Goal: Task Accomplishment & Management: Manage account settings

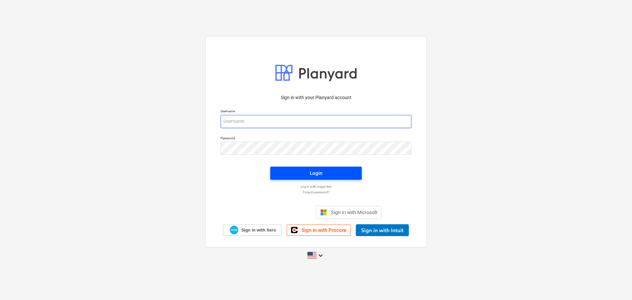
type input "javier+catiland@conservatoriosa.com"
click at [298, 172] on span "Login" at bounding box center [316, 173] width 76 height 9
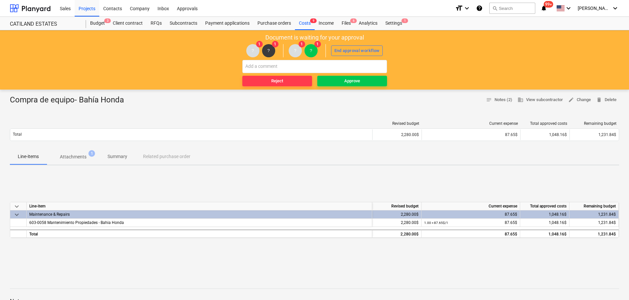
click at [83, 155] on p "Attachments" at bounding box center [73, 156] width 27 height 7
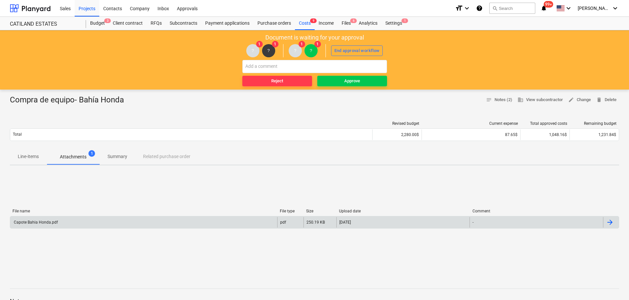
click at [63, 220] on div "Capote Bahia Honda.pdf" at bounding box center [143, 222] width 267 height 11
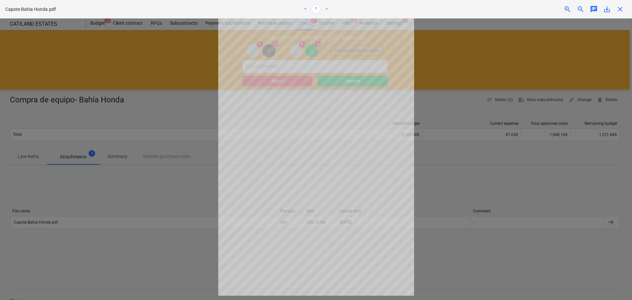
click at [623, 10] on span "close" at bounding box center [620, 9] width 8 height 8
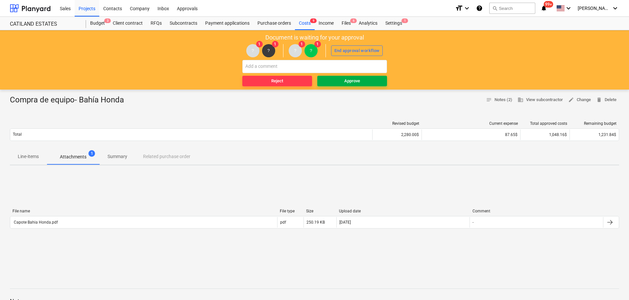
click at [334, 82] on span "Approve" at bounding box center [352, 81] width 64 height 8
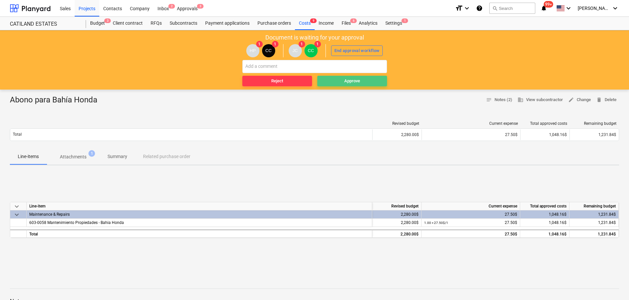
click at [338, 83] on span "Approve" at bounding box center [352, 81] width 64 height 8
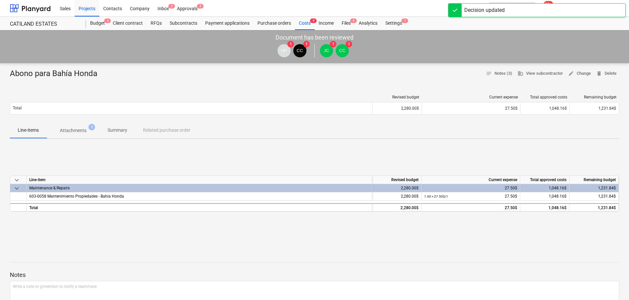
click at [79, 124] on span "Attachments 1" at bounding box center [73, 130] width 53 height 12
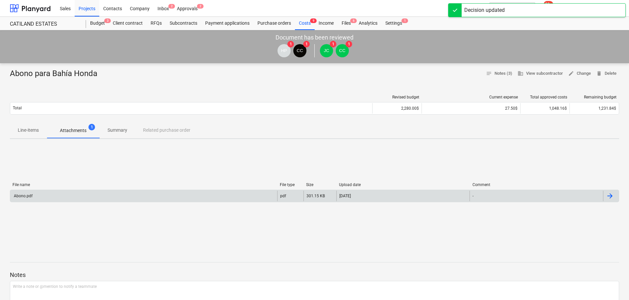
click at [70, 197] on div "Abono.pdf" at bounding box center [143, 196] width 267 height 11
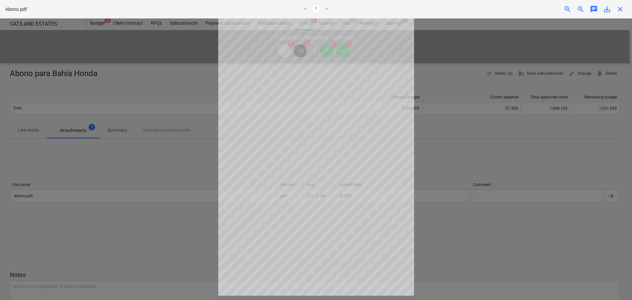
click at [619, 12] on span "close" at bounding box center [620, 9] width 8 height 8
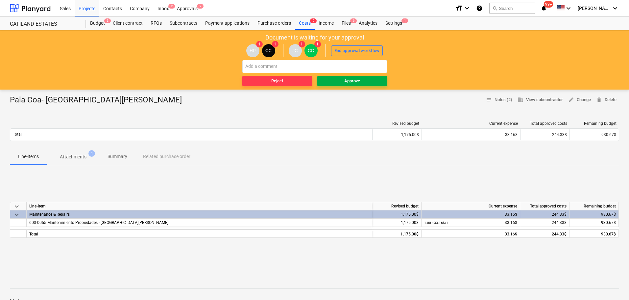
click at [345, 80] on div "Approve" at bounding box center [353, 81] width 16 height 8
click at [68, 155] on p "Attachments" at bounding box center [73, 156] width 27 height 7
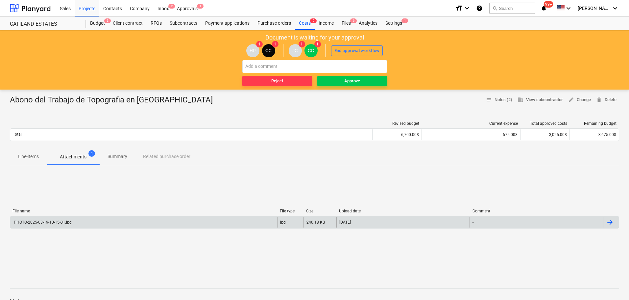
click at [97, 220] on div "PHOTO-2025-08-19-10-15-01.jpg" at bounding box center [143, 222] width 267 height 11
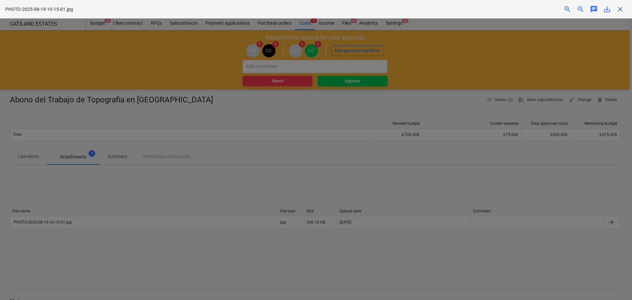
scroll to position [33, 0]
click at [623, 5] on div "PHOTO-2025-08-19-10-15-01.jpg zoom_in zoom_out chat 0 save_alt close" at bounding box center [316, 9] width 632 height 18
click at [623, 9] on span "close" at bounding box center [620, 9] width 8 height 8
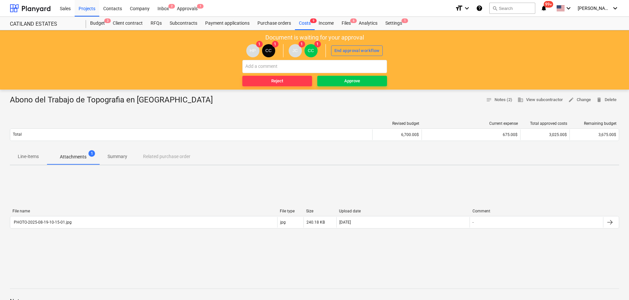
click at [33, 158] on p "Line-items" at bounding box center [28, 156] width 21 height 7
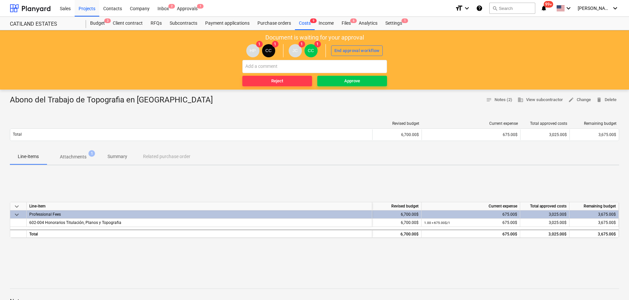
click at [81, 158] on p "Attachments" at bounding box center [73, 156] width 27 height 7
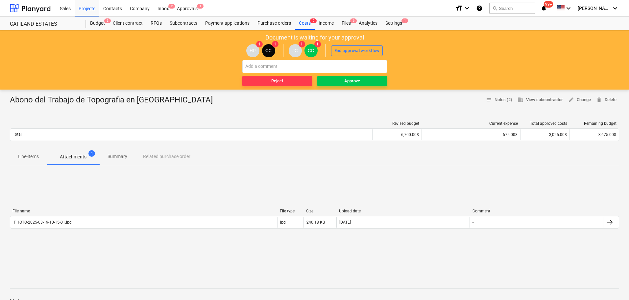
click at [279, 53] on div "HP 1 CC 1 JC 1 CC 1 End approval workflow" at bounding box center [314, 50] width 623 height 18
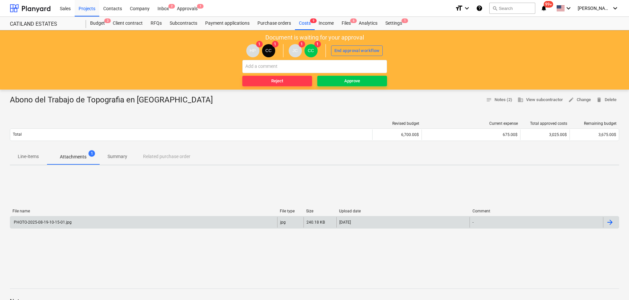
click at [60, 222] on div "PHOTO-2025-08-19-10-15-01.jpg" at bounding box center [42, 222] width 59 height 5
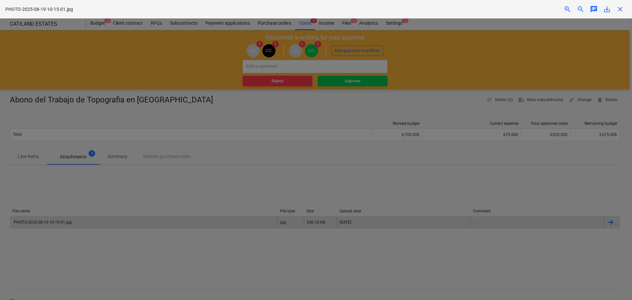
scroll to position [132, 0]
click at [503, 144] on div at bounding box center [316, 158] width 632 height 281
click at [513, 237] on div at bounding box center [316, 158] width 632 height 281
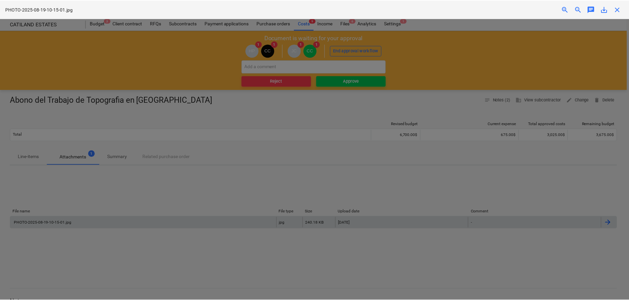
scroll to position [115, 0]
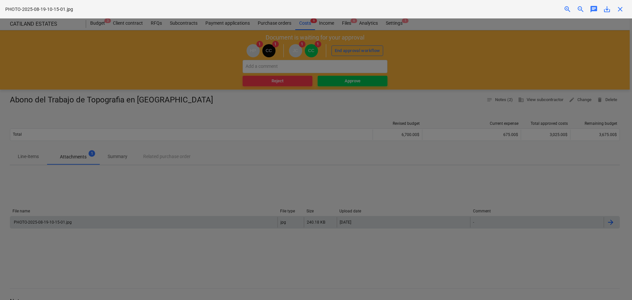
click at [621, 8] on span "close" at bounding box center [620, 9] width 8 height 8
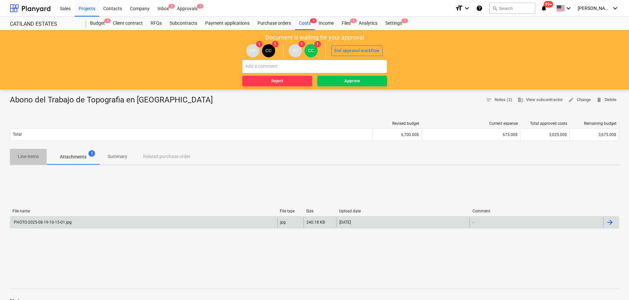
click at [24, 157] on p "Line-items" at bounding box center [28, 156] width 21 height 7
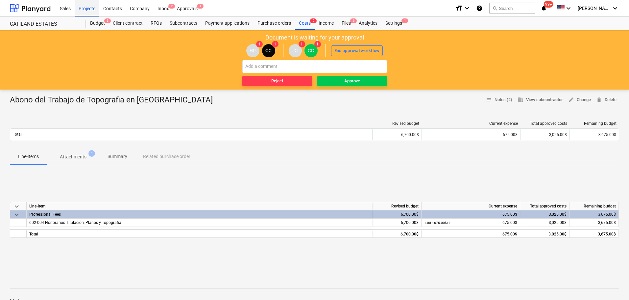
click at [83, 7] on div "Projects" at bounding box center [87, 8] width 25 height 17
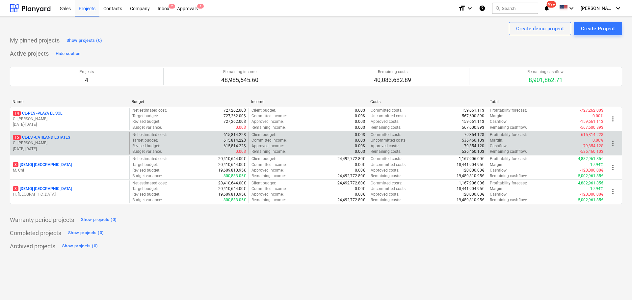
click at [48, 136] on p "15 CL-ES - CATILAND ESTATES" at bounding box center [41, 138] width 57 height 6
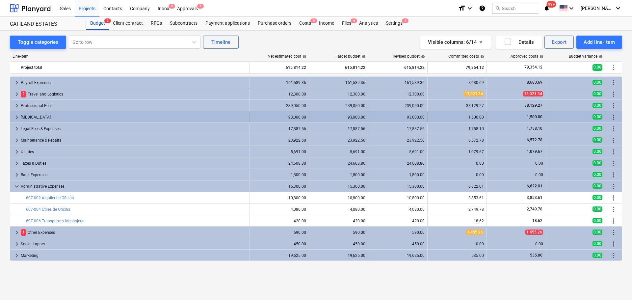
click at [15, 116] on span "keyboard_arrow_right" at bounding box center [17, 117] width 8 height 8
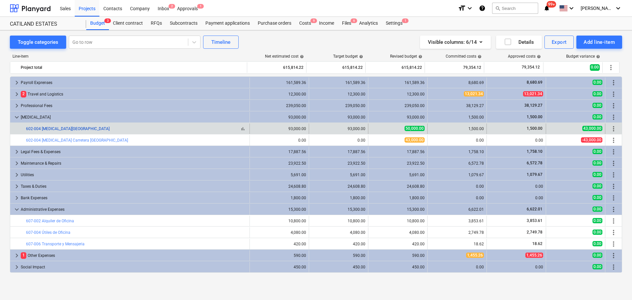
click at [37, 129] on link "602-004 [MEDICAL_DATA][GEOGRAPHIC_DATA]" at bounding box center [68, 128] width 84 height 5
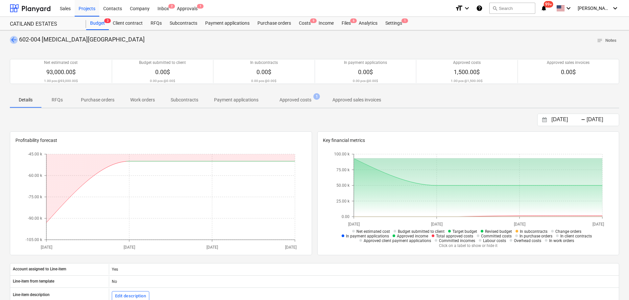
click at [12, 39] on span "arrow_back" at bounding box center [14, 40] width 8 height 8
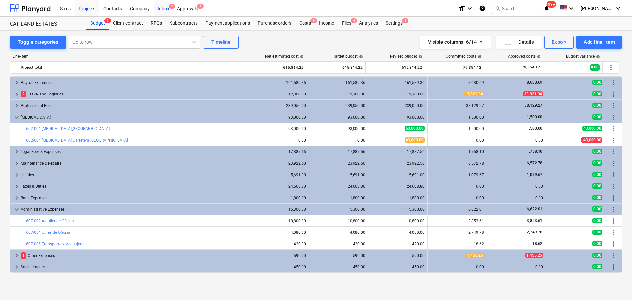
click at [164, 10] on div "Inbox 2" at bounding box center [163, 8] width 19 height 17
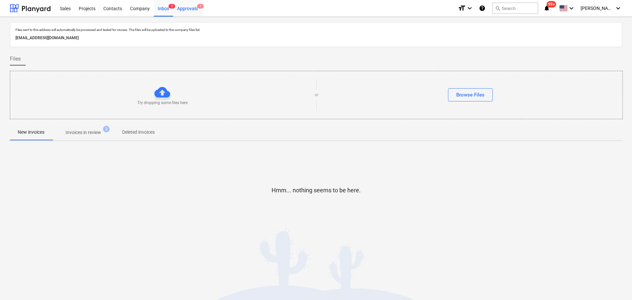
click at [182, 8] on div "Approvals 1" at bounding box center [187, 8] width 29 height 17
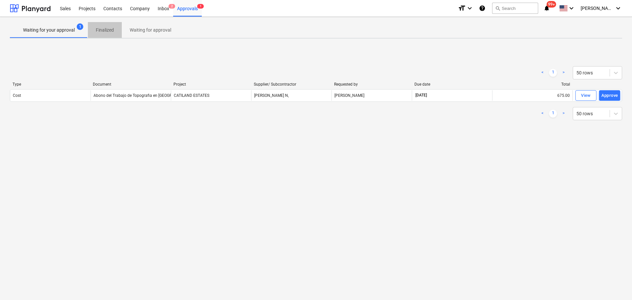
click at [104, 30] on p "Finalized" at bounding box center [105, 30] width 18 height 7
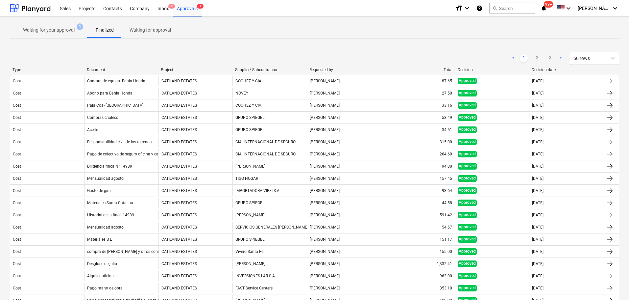
click at [60, 31] on p "Waiting for your approval" at bounding box center [49, 30] width 52 height 7
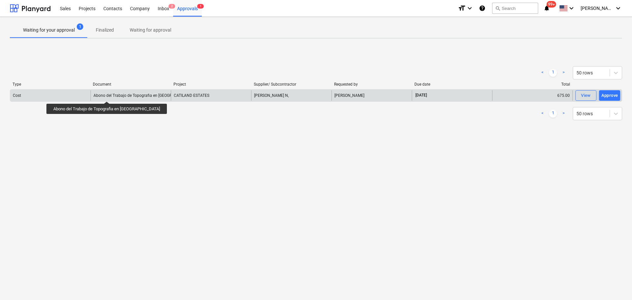
click at [113, 95] on div "Abono del Trabajo de Topografia en [GEOGRAPHIC_DATA]" at bounding box center [144, 95] width 103 height 5
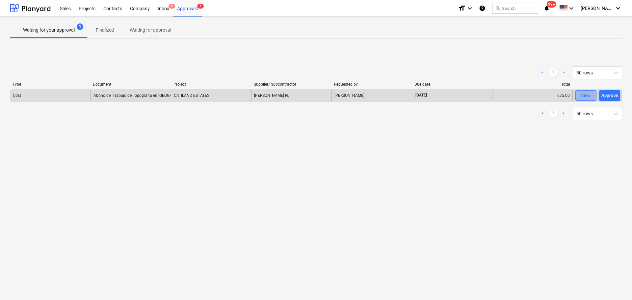
click at [589, 91] on button "View" at bounding box center [585, 95] width 21 height 11
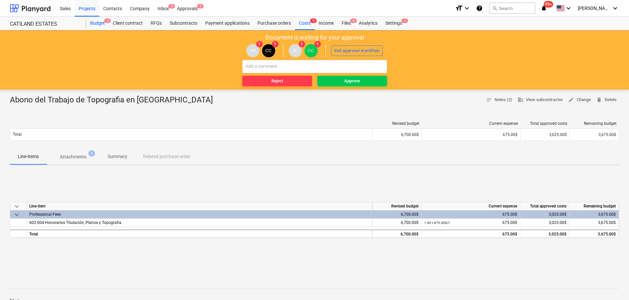
click at [96, 22] on div "Budget 3" at bounding box center [97, 23] width 23 height 13
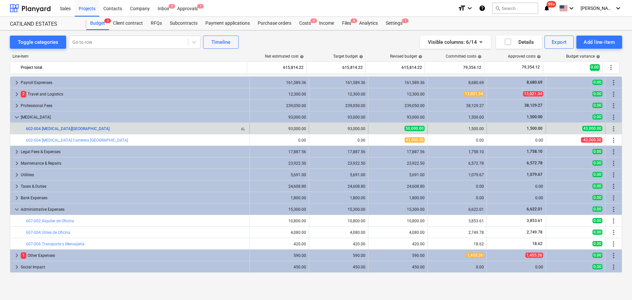
click at [48, 130] on link "602-004 [MEDICAL_DATA][GEOGRAPHIC_DATA]" at bounding box center [68, 128] width 84 height 5
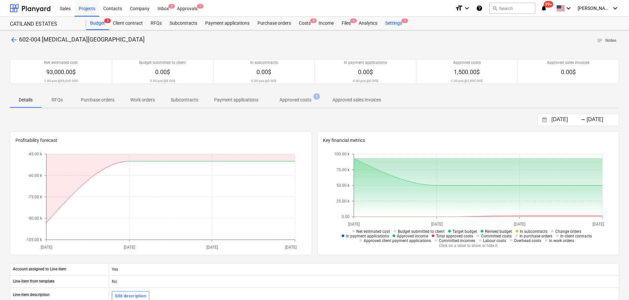
click at [389, 21] on div "Settings 1" at bounding box center [394, 23] width 25 height 13
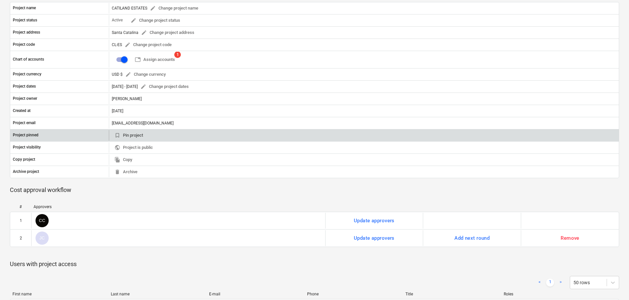
scroll to position [33, 0]
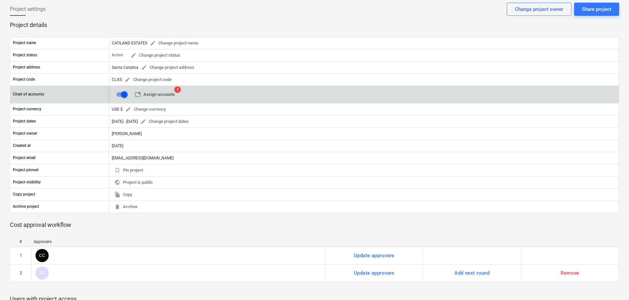
click at [168, 96] on span "table Assign accounts" at bounding box center [155, 95] width 40 height 8
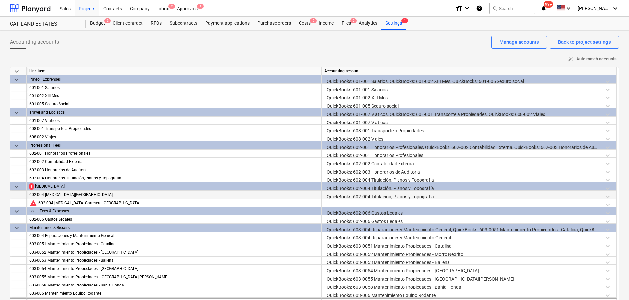
click at [59, 195] on div "602-004 [MEDICAL_DATA][GEOGRAPHIC_DATA]" at bounding box center [174, 195] width 290 height 8
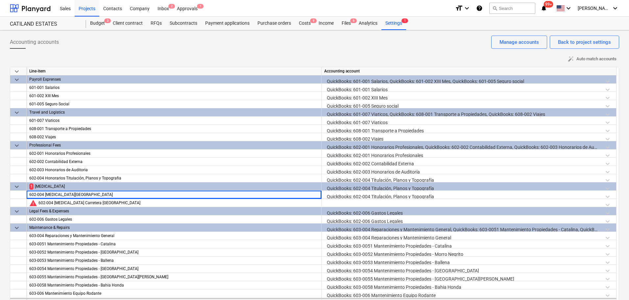
click at [404, 185] on div "QuickBooks: 602-004 Titulación, Planos y Topografía" at bounding box center [469, 188] width 290 height 12
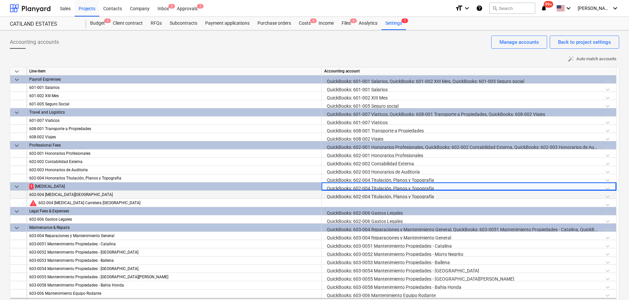
click at [398, 196] on div "QuickBooks: 602-004 Titulación, Planos y Topografía" at bounding box center [469, 197] width 290 height 12
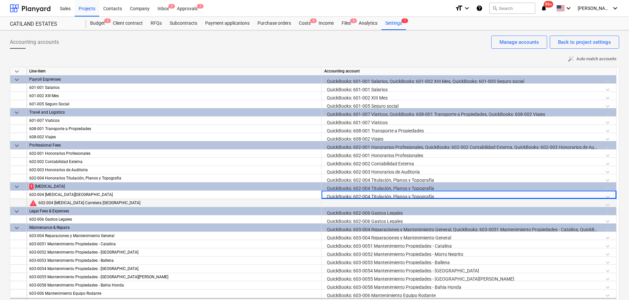
click at [111, 201] on div "602-004 [MEDICAL_DATA] Carretera [GEOGRAPHIC_DATA]" at bounding box center [178, 203] width 280 height 8
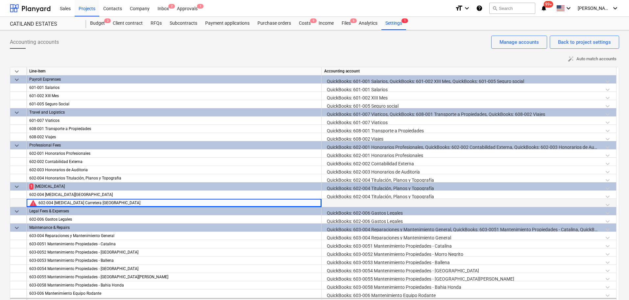
click at [68, 204] on div "602-004 [MEDICAL_DATA] Carretera [GEOGRAPHIC_DATA]" at bounding box center [178, 203] width 280 height 8
click at [65, 202] on div "602-004 [MEDICAL_DATA] Carretera [GEOGRAPHIC_DATA]" at bounding box center [178, 203] width 280 height 8
click at [71, 202] on div "602-004 [MEDICAL_DATA] Carretera [GEOGRAPHIC_DATA]" at bounding box center [178, 203] width 280 height 8
click at [352, 195] on div "QuickBooks: 602-004 Titulación, Planos y Topografía" at bounding box center [469, 197] width 290 height 12
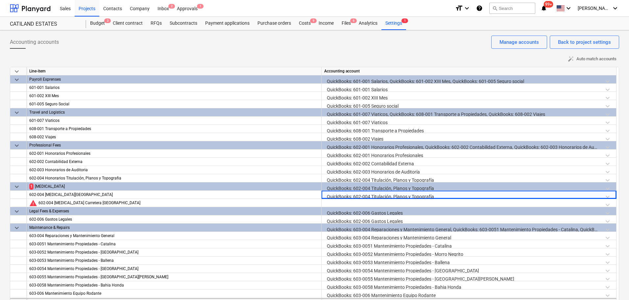
click at [30, 187] on span "1" at bounding box center [31, 186] width 4 height 6
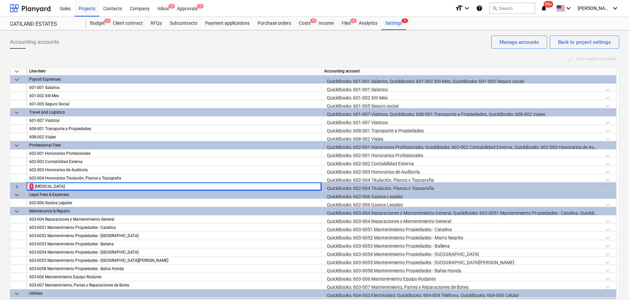
click at [34, 186] on div "1 [MEDICAL_DATA]" at bounding box center [174, 186] width 290 height 8
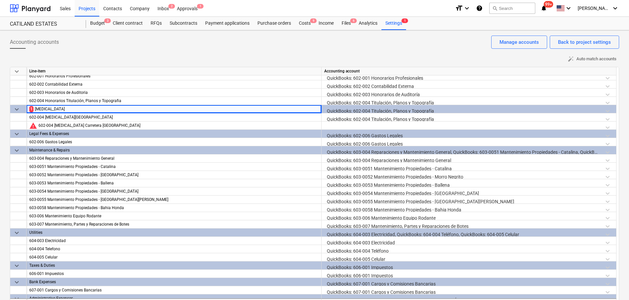
scroll to position [66, 0]
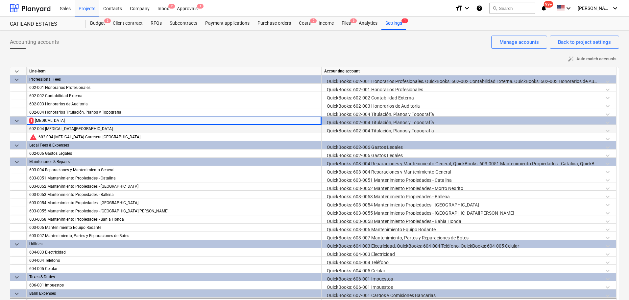
click at [399, 126] on div "QuickBooks: 602-004 Titulación, Planos y Topografía" at bounding box center [469, 131] width 290 height 12
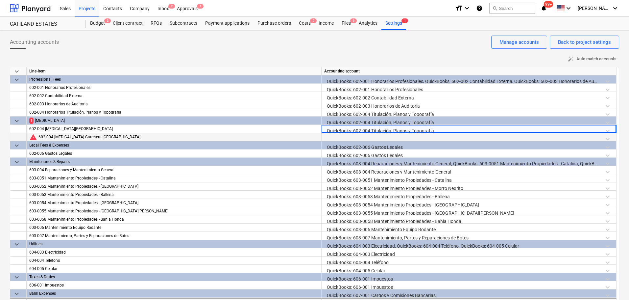
click at [399, 138] on div at bounding box center [469, 139] width 290 height 12
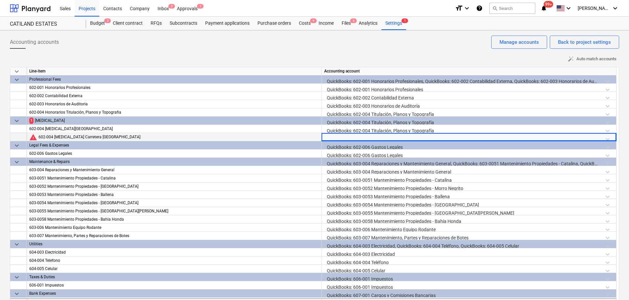
click at [392, 138] on div at bounding box center [469, 139] width 290 height 12
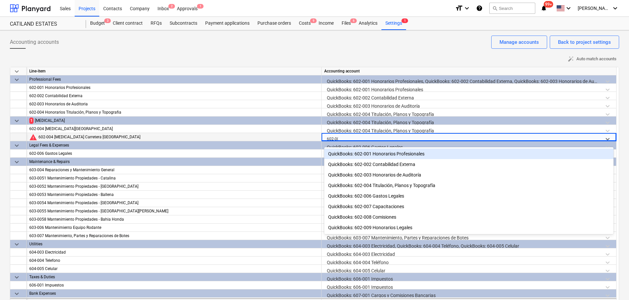
type input "602-004"
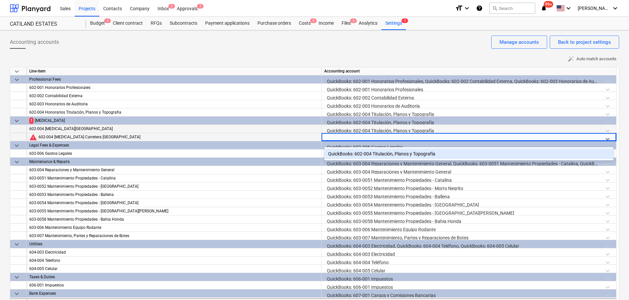
click at [350, 129] on div "QuickBooks: 602-004 Titulación, Planos y Topografía" at bounding box center [469, 131] width 290 height 12
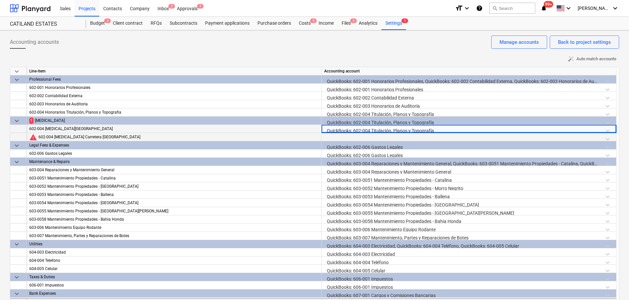
click at [353, 129] on div "QuickBooks: 602-004 Titulación, Planos y Topografía" at bounding box center [469, 131] width 290 height 12
drag, startPoint x: 440, startPoint y: 129, endPoint x: 320, endPoint y: 129, distance: 119.8
click at [0, 0] on div "602-004 [MEDICAL_DATA] Surf Camp QuickBooks: 602-004 Titulación, Planos y Topog…" at bounding box center [0, 0] width 0 height 0
click at [380, 128] on div "QuickBooks: 602-004 Titulación, Planos y Topografía" at bounding box center [469, 131] width 290 height 12
click at [385, 131] on div "QuickBooks: 602-004 Titulación, Planos y Topografía" at bounding box center [469, 131] width 290 height 12
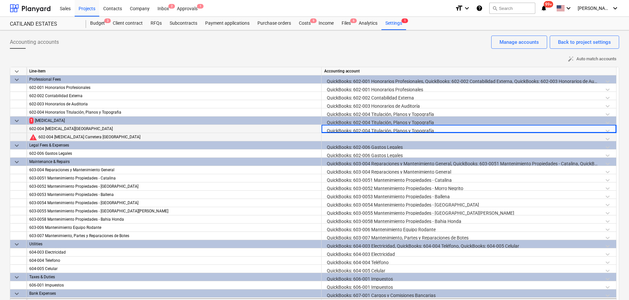
click at [385, 129] on div "QuickBooks: 602-004 Titulación, Planos y Topografía" at bounding box center [469, 131] width 290 height 12
drag, startPoint x: 435, startPoint y: 129, endPoint x: 311, endPoint y: 124, distance: 124.2
click at [311, 124] on div "keyboard_arrow_down Line-item Accounting account keyboard_arrow_down Travel and…" at bounding box center [315, 187] width 610 height 240
click at [339, 130] on div "QuickBooks: 602-004 Titulación, Planos y Topografía" at bounding box center [469, 131] width 290 height 12
click at [430, 131] on div "QuickBooks: 602-004 Titulación, Planos y Topografía" at bounding box center [469, 131] width 290 height 12
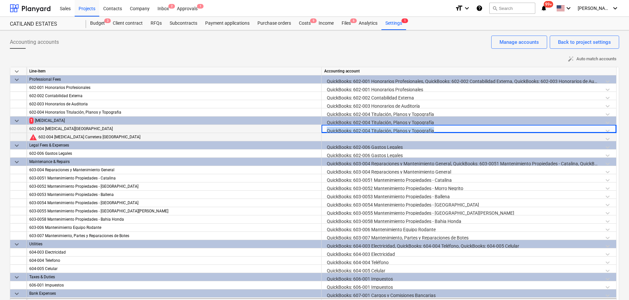
drag, startPoint x: 441, startPoint y: 131, endPoint x: 322, endPoint y: 130, distance: 118.5
click at [322, 130] on div "QuickBooks: 602-004 Titulación, Planos y Topografía" at bounding box center [469, 129] width 295 height 8
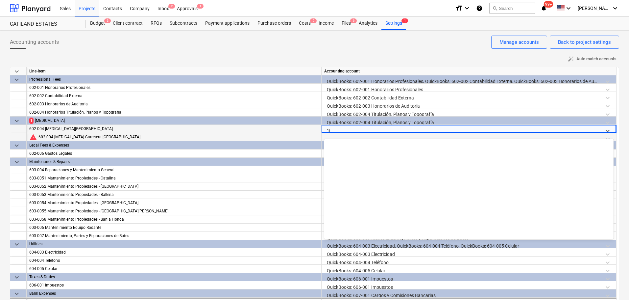
scroll to position [143, 0]
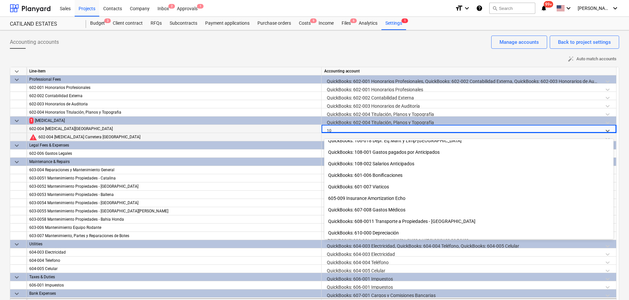
type input "106"
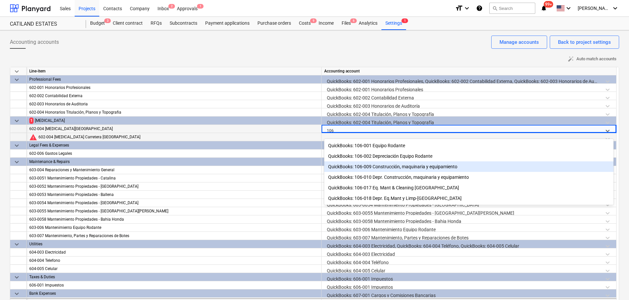
click at [373, 166] on div "QuickBooks: 106-009 Construcción, maquinaria y equipamiento" at bounding box center [469, 166] width 290 height 11
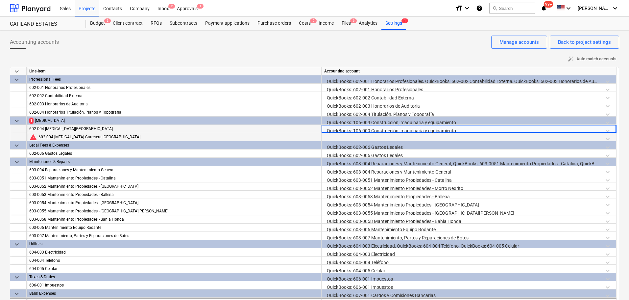
click at [363, 138] on div at bounding box center [469, 139] width 290 height 12
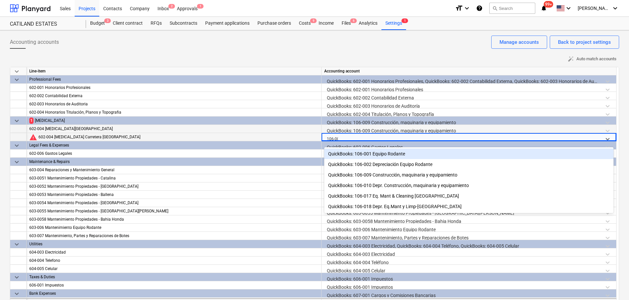
type input "106-009"
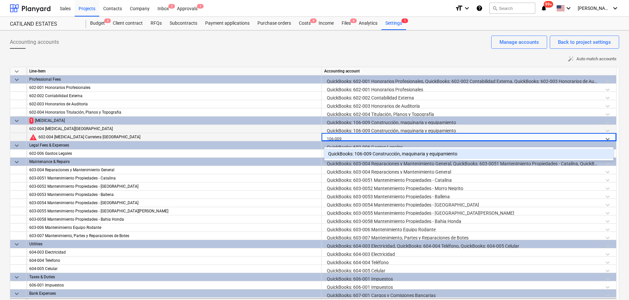
click at [370, 153] on div "QuickBooks: 106-009 Construcción, maquinaria y equipamiento" at bounding box center [469, 153] width 290 height 11
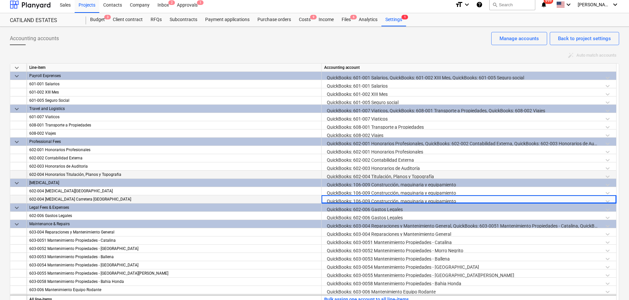
scroll to position [0, 0]
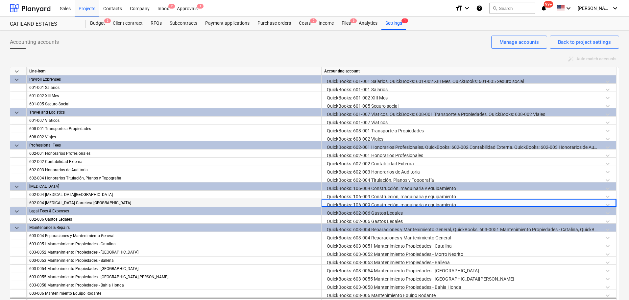
click at [397, 47] on div "Accounting accounts Back to project settings Manage accounts" at bounding box center [315, 45] width 610 height 18
click at [98, 22] on div "Budget 3" at bounding box center [97, 23] width 23 height 13
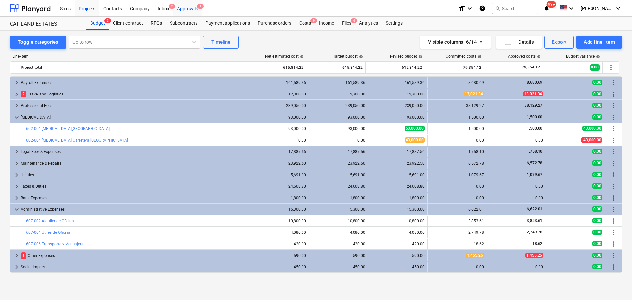
click at [183, 9] on div "Approvals 1" at bounding box center [187, 8] width 29 height 17
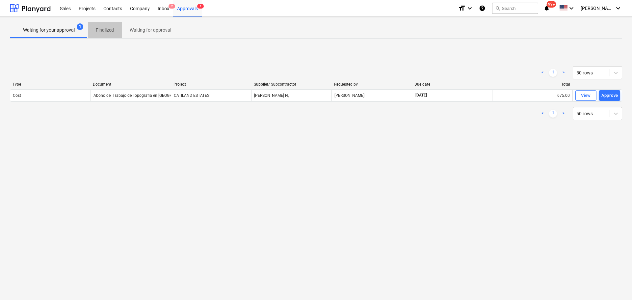
click at [101, 28] on p "Finalized" at bounding box center [105, 30] width 18 height 7
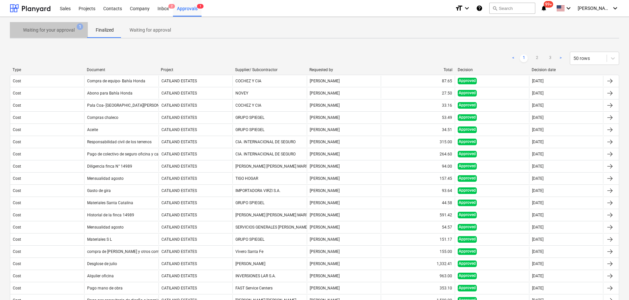
click at [64, 27] on p "Waiting for your approval" at bounding box center [49, 30] width 52 height 7
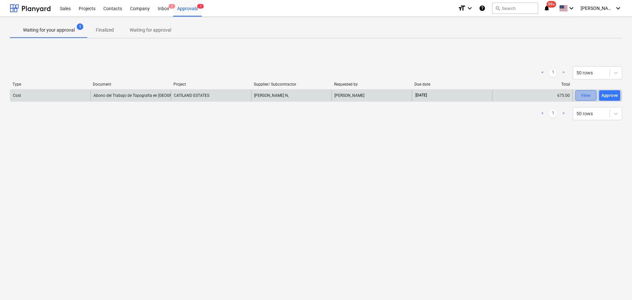
click at [586, 93] on div "View" at bounding box center [586, 96] width 10 height 8
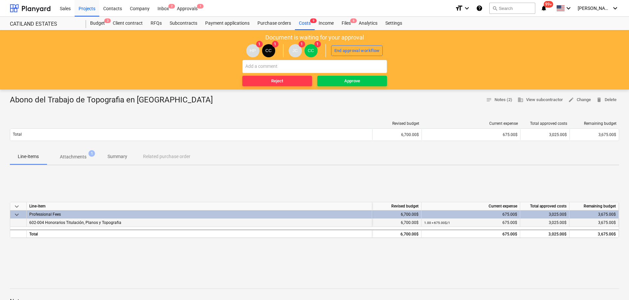
click at [103, 222] on span "602-004 Honorarios Titulación, Planos y Topografia" at bounding box center [75, 222] width 92 height 5
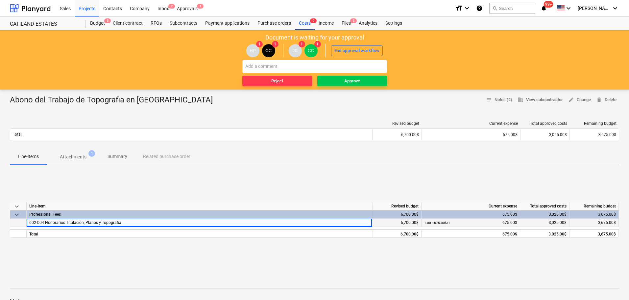
click at [81, 225] on div "602-004 Honorarios Titulación, Planos y Topografia" at bounding box center [200, 222] width 346 height 8
click at [81, 224] on span "602-004 Honorarios Titulación, Planos y Topografia" at bounding box center [75, 222] width 92 height 5
click at [82, 223] on span "602-004 Honorarios Titulación, Planos y Topografia" at bounding box center [75, 222] width 92 height 5
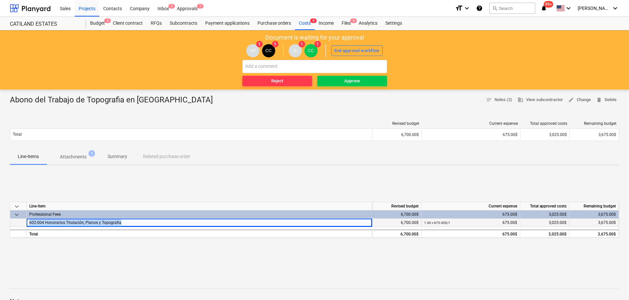
click at [99, 220] on span "602-004 Honorarios Titulación, Planos y Topografia" at bounding box center [75, 222] width 92 height 5
click at [128, 224] on div "602-004 Honorarios Titulación, Planos y Topografia" at bounding box center [200, 222] width 346 height 8
click at [74, 158] on p "Attachments" at bounding box center [73, 156] width 27 height 7
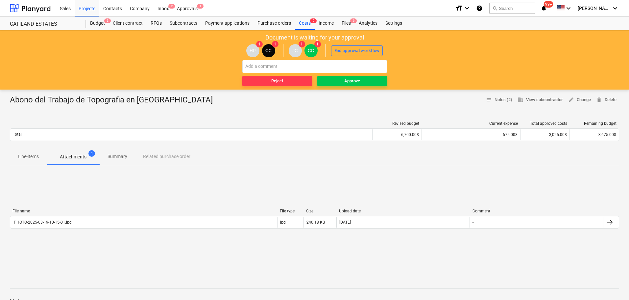
click at [115, 154] on p "Summary" at bounding box center [118, 156] width 20 height 7
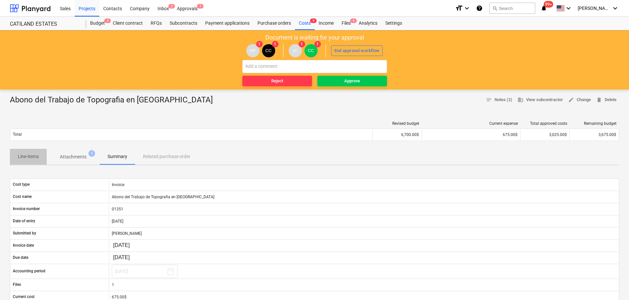
click at [44, 156] on span "Line-items" at bounding box center [28, 156] width 37 height 11
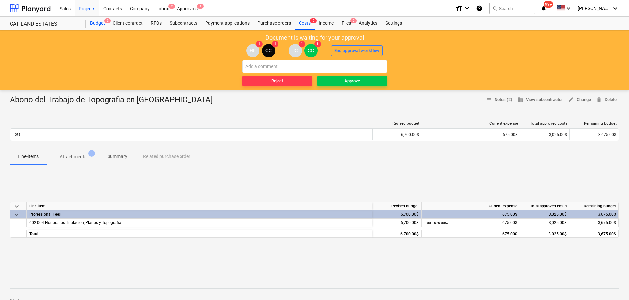
click at [95, 21] on div "Budget 3" at bounding box center [97, 23] width 23 height 13
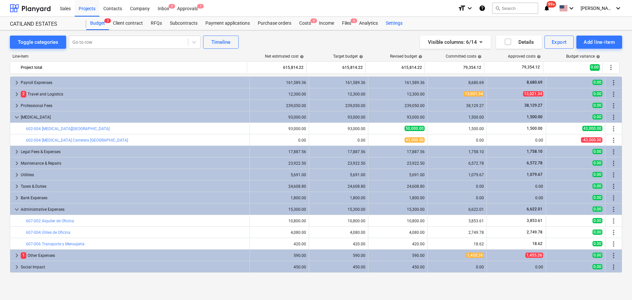
click at [393, 21] on div "Settings" at bounding box center [394, 23] width 25 height 13
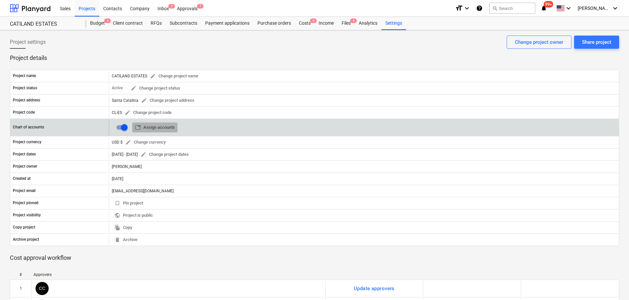
click at [161, 128] on span "table Assign accounts" at bounding box center [155, 128] width 40 height 8
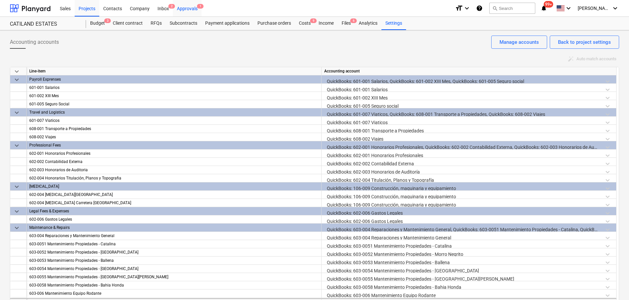
click at [181, 6] on div "Approvals 1" at bounding box center [187, 8] width 29 height 17
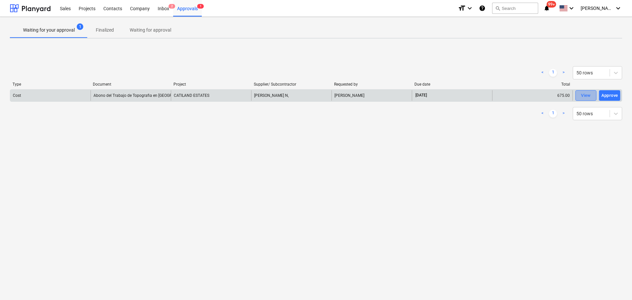
click at [585, 94] on div "View" at bounding box center [586, 96] width 10 height 8
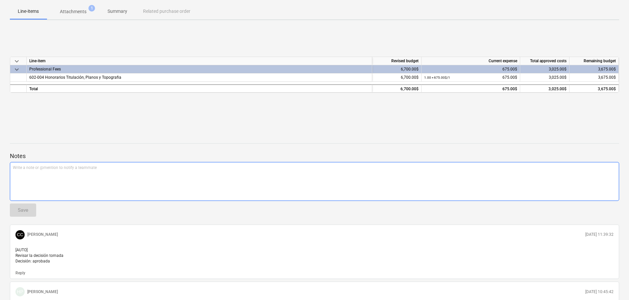
scroll to position [169, 0]
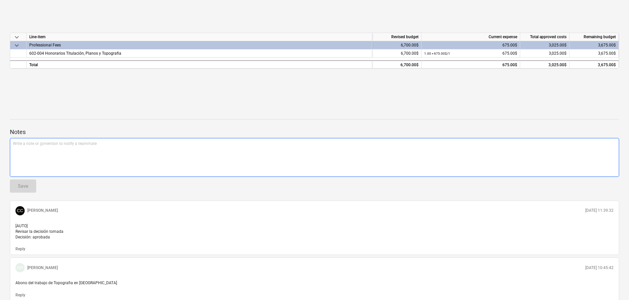
click at [54, 148] on div "Write a note or @mention to notify a teammate [PERSON_NAME]" at bounding box center [315, 157] width 610 height 39
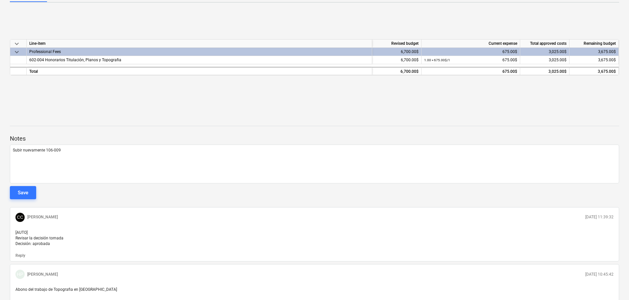
click at [23, 191] on div "Save" at bounding box center [23, 192] width 11 height 9
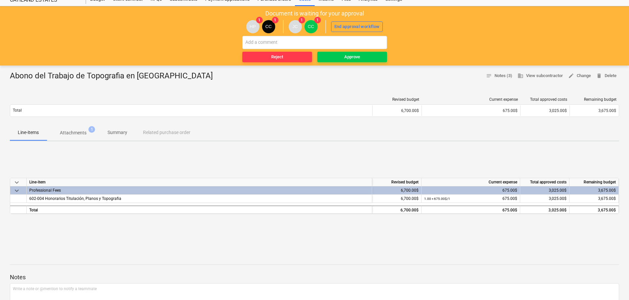
scroll to position [0, 0]
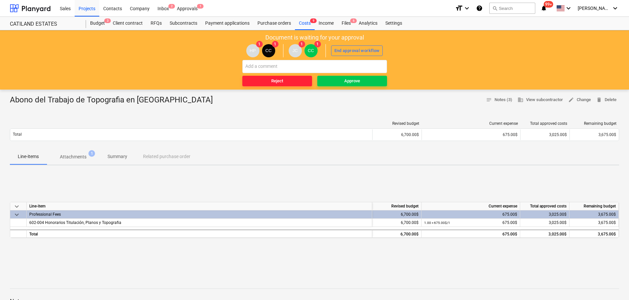
click at [294, 81] on span "Reject" at bounding box center [277, 81] width 64 height 8
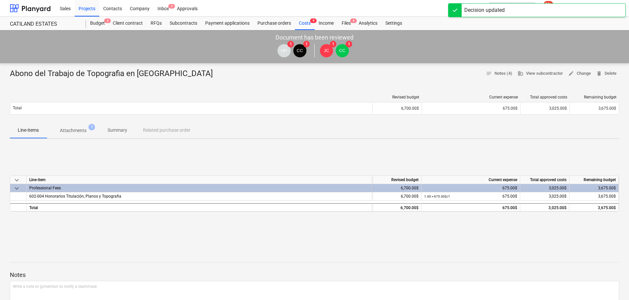
click at [395, 37] on div "Document has been reviewed HP 1 CC 1 JC 1 CC 1" at bounding box center [314, 46] width 629 height 33
